Goal: Transaction & Acquisition: Purchase product/service

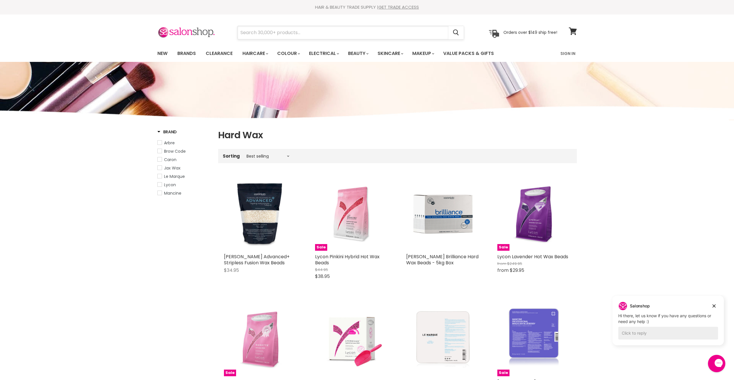
click at [271, 33] on input "Search" at bounding box center [342, 32] width 211 height 13
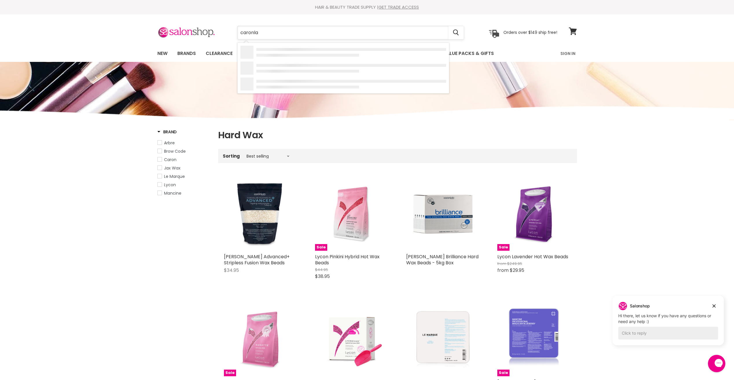
type input "caronlab"
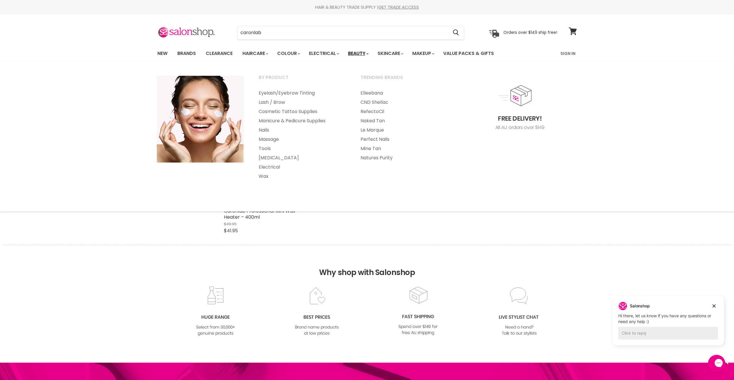
click at [362, 51] on link "Beauty" at bounding box center [357, 53] width 28 height 12
click at [267, 175] on link "Wax" at bounding box center [301, 176] width 101 height 9
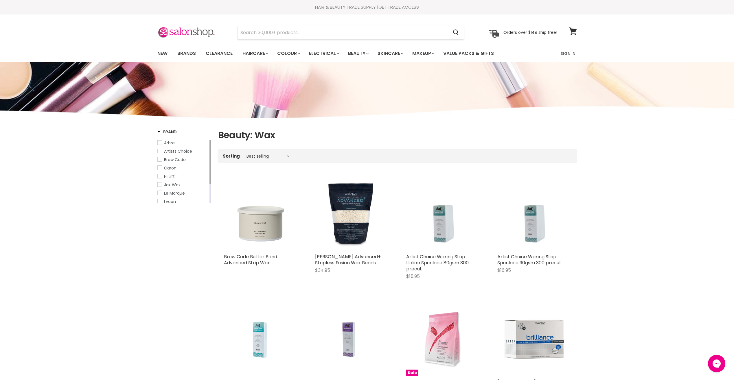
click at [160, 168] on span "Caron" at bounding box center [160, 168] width 4 height 4
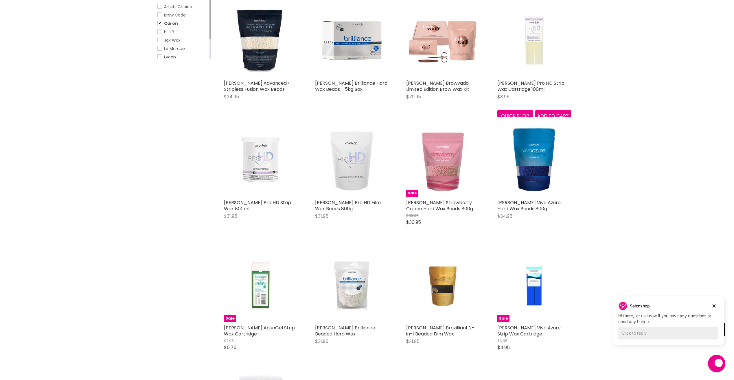
scroll to position [318, 0]
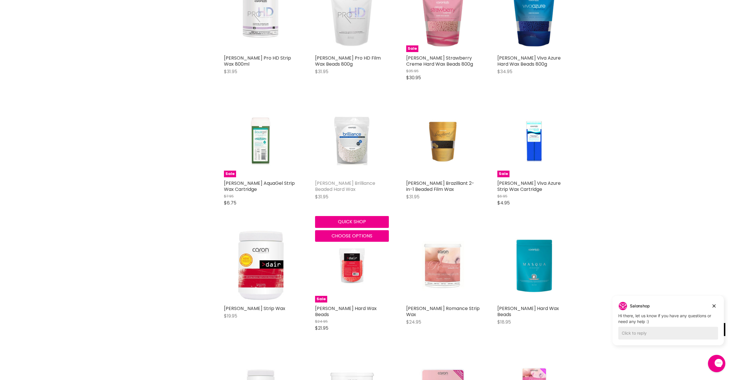
click at [363, 180] on link "[PERSON_NAME] Brilliance Beaded Hard Wax" at bounding box center [345, 186] width 60 height 13
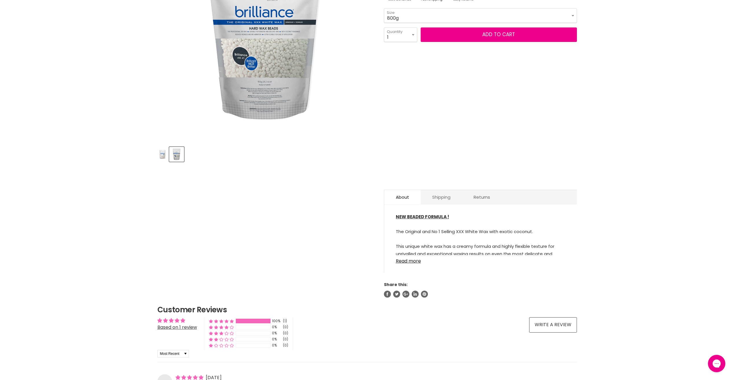
click at [441, 192] on link "Shipping" at bounding box center [440, 197] width 41 height 14
